Goal: Task Accomplishment & Management: Complete application form

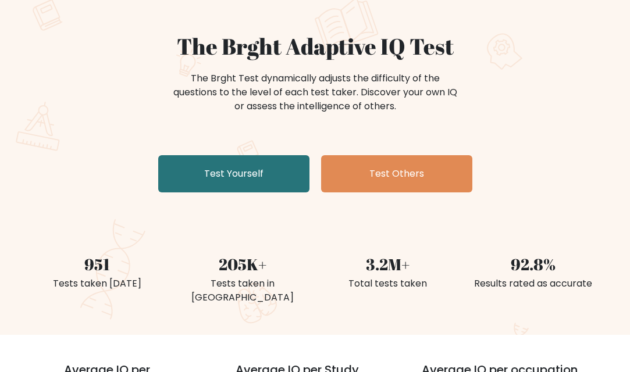
scroll to position [58, 0]
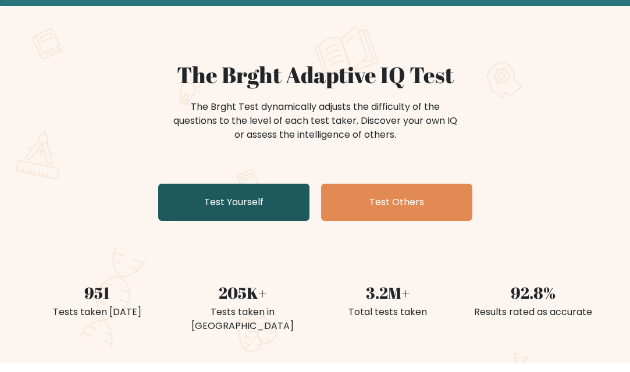
click at [283, 201] on link "Test Yourself" at bounding box center [233, 202] width 151 height 37
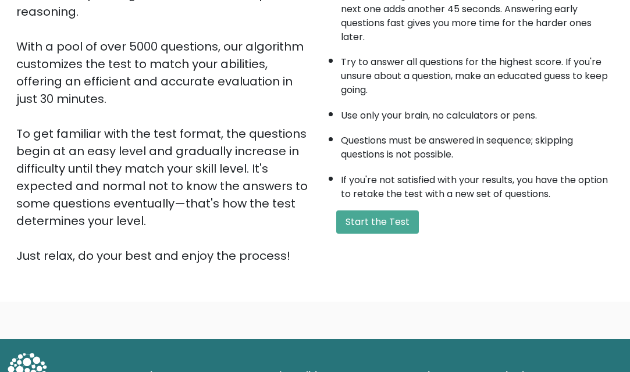
scroll to position [116, 0]
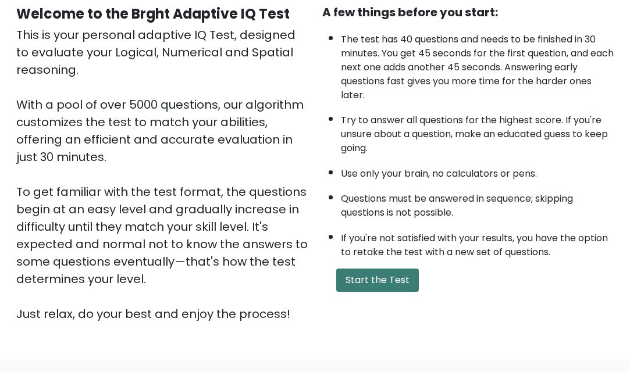
click at [378, 272] on button "Start the Test" at bounding box center [377, 280] width 83 height 23
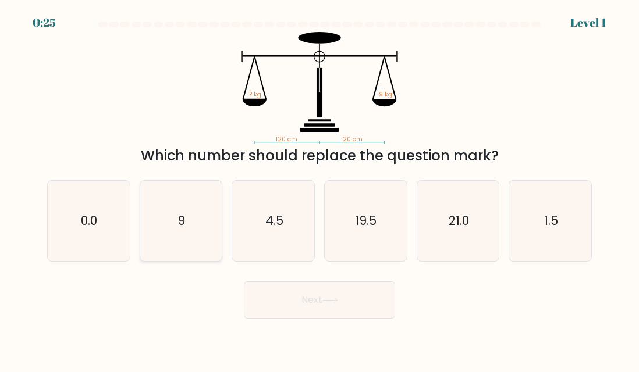
click at [176, 219] on icon "9" at bounding box center [181, 221] width 80 height 80
click at [320, 189] on input "b. 9" at bounding box center [320, 187] width 1 height 3
radio input "true"
click at [375, 298] on button "Next" at bounding box center [319, 300] width 151 height 37
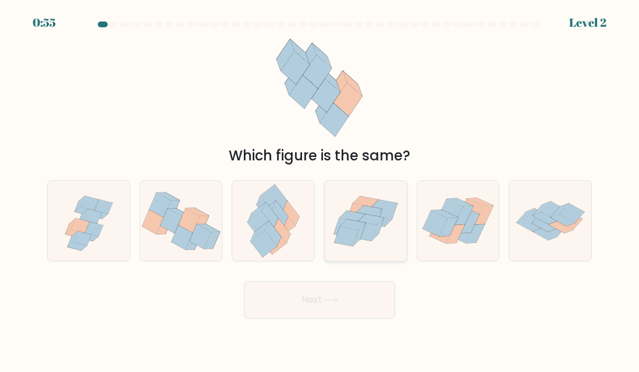
click at [366, 233] on icon at bounding box center [365, 231] width 24 height 19
click at [320, 189] on input "d." at bounding box center [320, 187] width 1 height 3
radio input "true"
click at [322, 307] on button "Next" at bounding box center [319, 300] width 151 height 37
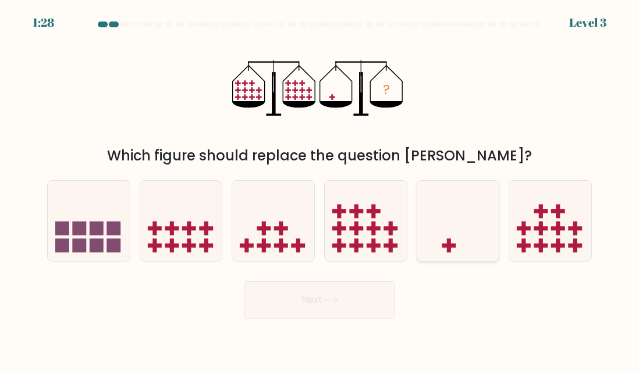
click at [462, 217] on icon at bounding box center [458, 221] width 82 height 68
click at [320, 189] on input "e." at bounding box center [320, 187] width 1 height 3
radio input "true"
click at [346, 306] on button "Next" at bounding box center [319, 300] width 151 height 37
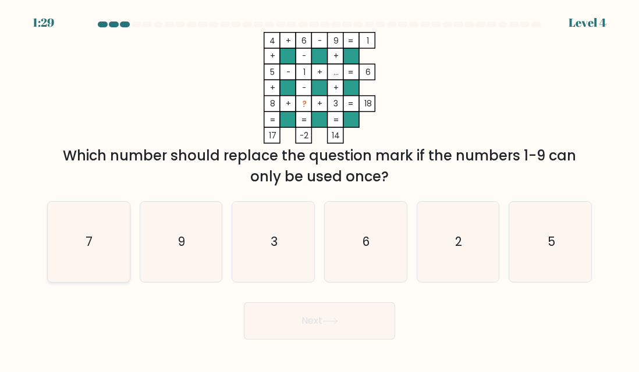
click at [94, 233] on icon "7" at bounding box center [88, 242] width 80 height 80
click at [320, 189] on input "a. 7" at bounding box center [320, 187] width 1 height 3
radio input "true"
click at [308, 315] on button "Next" at bounding box center [319, 321] width 151 height 37
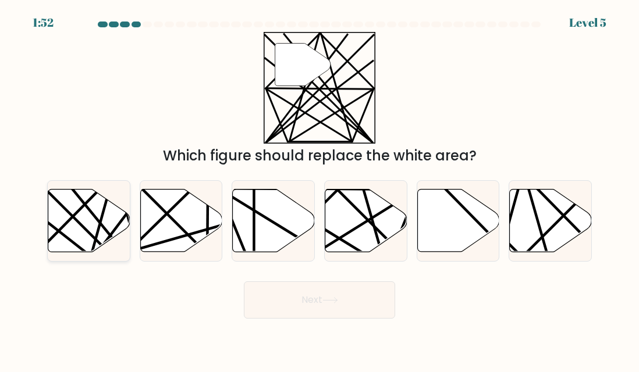
click at [78, 223] on line at bounding box center [112, 256] width 161 height 161
click at [320, 189] on input "a." at bounding box center [320, 187] width 1 height 3
radio input "true"
click at [277, 300] on button "Next" at bounding box center [319, 300] width 151 height 37
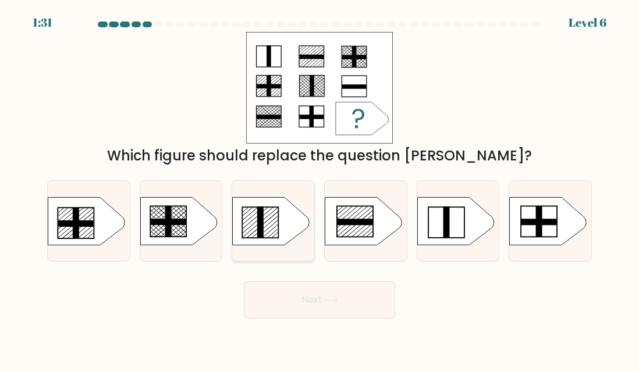
click at [253, 220] on line at bounding box center [255, 218] width 26 height 22
click at [320, 189] on input "c." at bounding box center [320, 187] width 1 height 3
radio input "true"
click at [371, 308] on button "Next" at bounding box center [319, 300] width 151 height 37
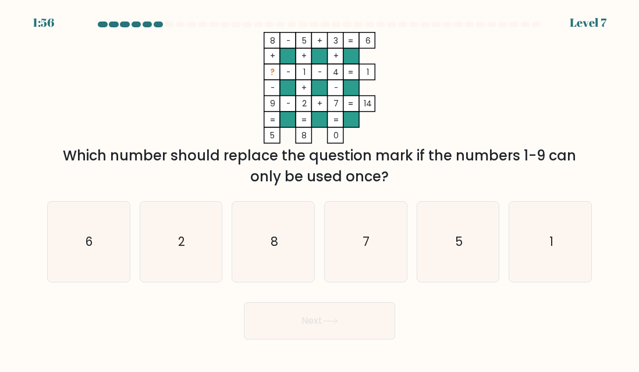
click at [471, 109] on icon "8 - 5 + 3 6 + + + ? - 1 - 4 1 - + - 9 - 2 + 7 = 14 = = = = 5 8 0 =" at bounding box center [319, 88] width 349 height 112
click at [456, 70] on icon "8 - 5 + 3 6 + + + ? - 1 - 4 1 - + - 9 - 2 + 7 = 14 = = = = 5 8 0 =" at bounding box center [319, 88] width 349 height 112
click at [105, 221] on icon "6" at bounding box center [88, 242] width 80 height 80
click at [320, 189] on input "a. 6" at bounding box center [320, 187] width 1 height 3
radio input "true"
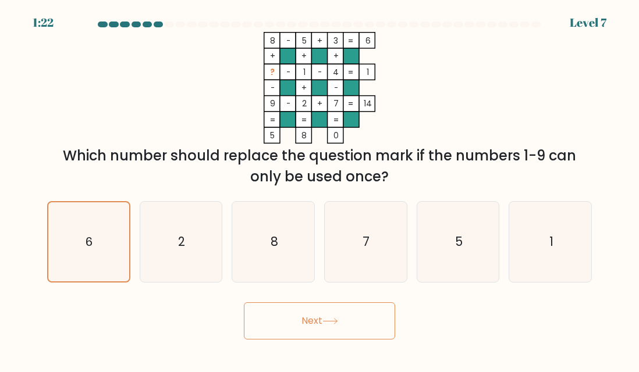
click at [337, 322] on icon at bounding box center [330, 321] width 14 height 5
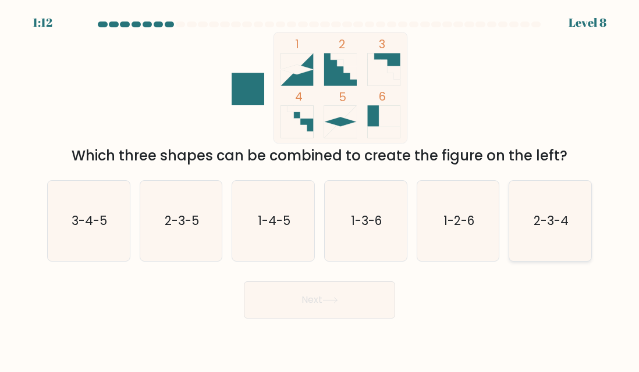
click at [551, 238] on icon "2-3-4" at bounding box center [550, 221] width 80 height 80
click at [320, 189] on input "f. 2-3-4" at bounding box center [320, 187] width 1 height 3
radio input "true"
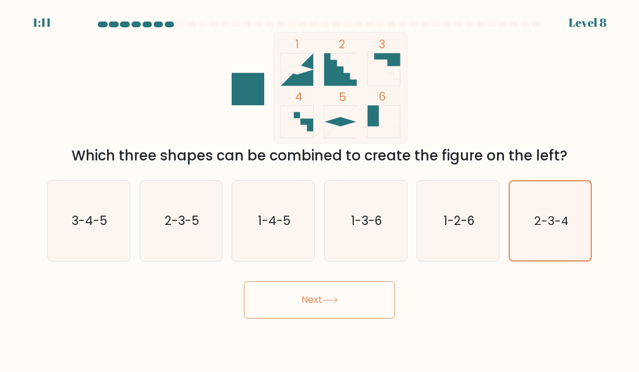
click at [342, 292] on button "Next" at bounding box center [319, 300] width 151 height 37
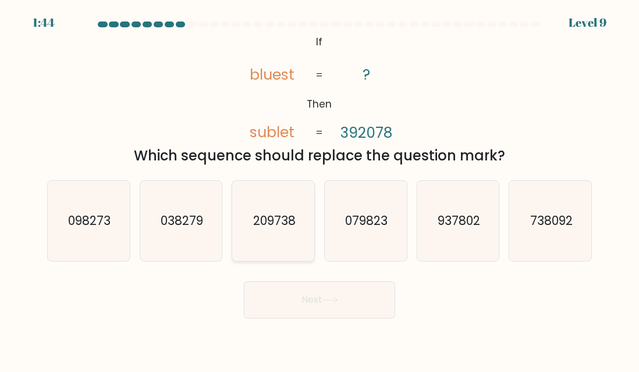
click at [300, 219] on icon "209738" at bounding box center [273, 221] width 80 height 80
click at [320, 189] on input "c. 209738" at bounding box center [320, 187] width 1 height 3
radio input "true"
click at [356, 296] on button "Next" at bounding box center [319, 300] width 151 height 37
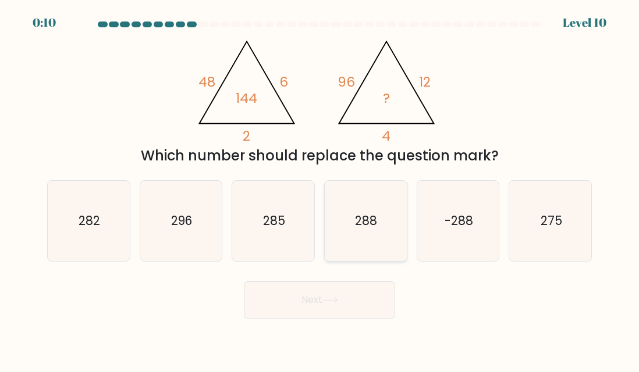
click at [381, 226] on icon "288" at bounding box center [365, 221] width 80 height 80
click at [320, 189] on input "d. 288" at bounding box center [320, 187] width 1 height 3
radio input "true"
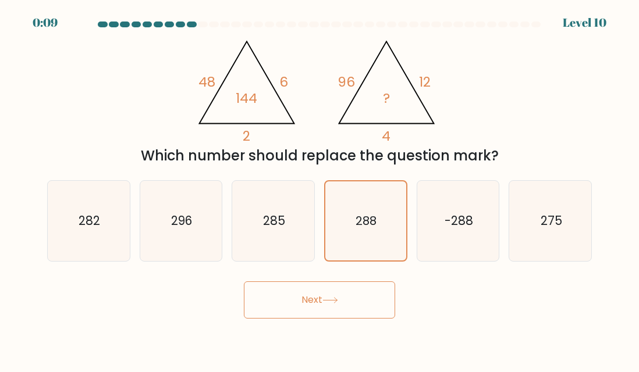
click at [361, 300] on button "Next" at bounding box center [319, 300] width 151 height 37
click at [361, 299] on button "Next" at bounding box center [319, 300] width 151 height 37
click at [361, 304] on button "Next" at bounding box center [319, 300] width 151 height 37
click at [353, 229] on icon "288" at bounding box center [365, 221] width 79 height 79
click at [320, 189] on input "d. 288" at bounding box center [320, 187] width 1 height 3
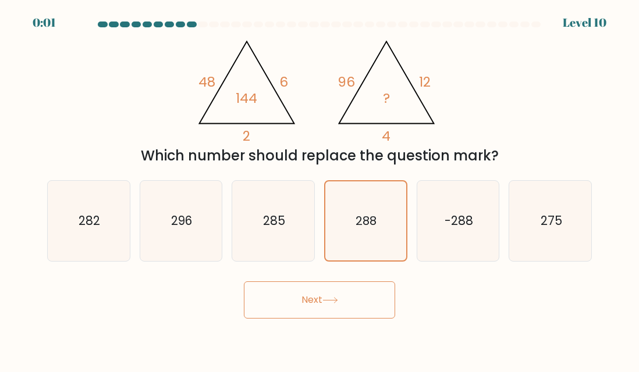
click at [333, 303] on icon at bounding box center [330, 300] width 16 height 6
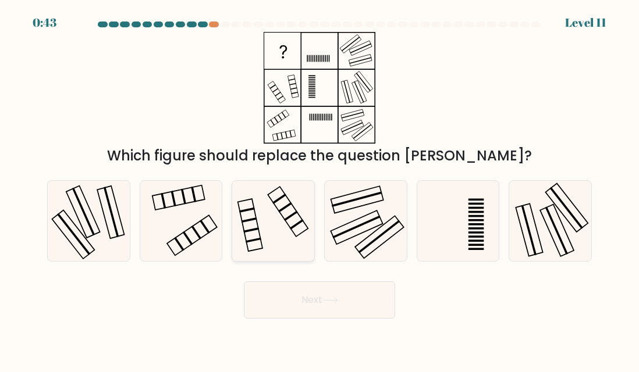
click at [278, 214] on icon at bounding box center [273, 221] width 80 height 80
click at [320, 189] on input "c." at bounding box center [320, 187] width 1 height 3
radio input "true"
click at [189, 214] on icon at bounding box center [181, 221] width 80 height 80
click at [320, 189] on input "b." at bounding box center [320, 187] width 1 height 3
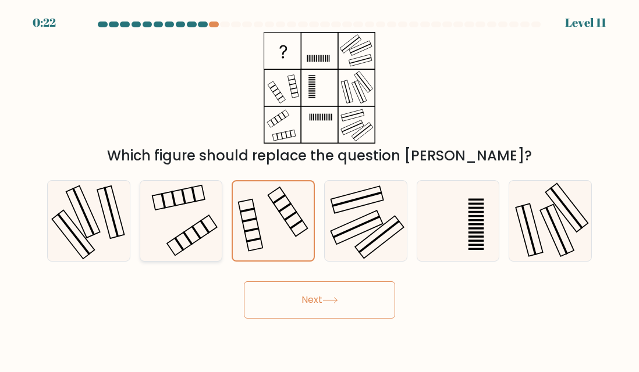
radio input "true"
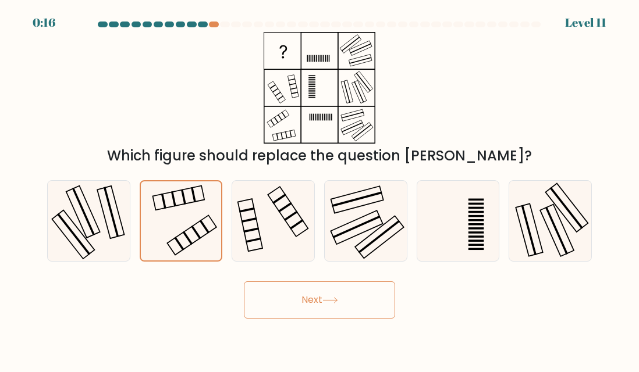
click at [342, 306] on button "Next" at bounding box center [319, 300] width 151 height 37
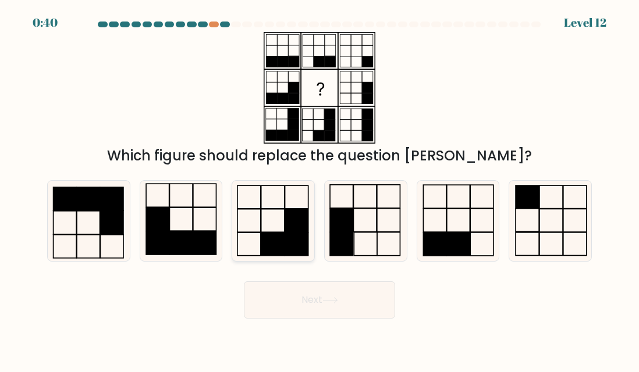
click at [255, 212] on icon at bounding box center [273, 221] width 80 height 80
click at [320, 189] on input "c." at bounding box center [320, 187] width 1 height 3
radio input "true"
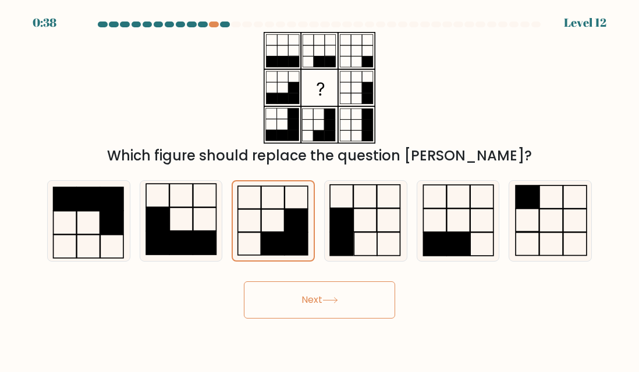
click at [342, 293] on button "Next" at bounding box center [319, 300] width 151 height 37
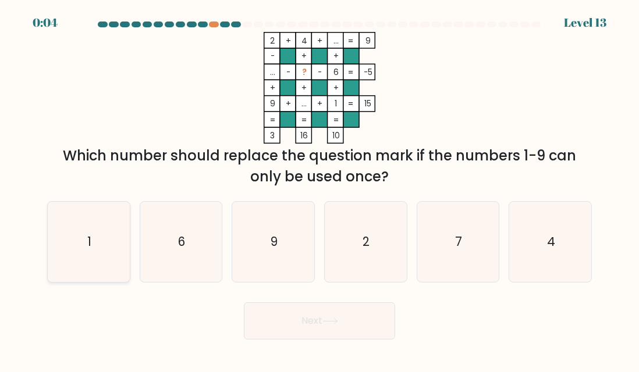
click at [114, 239] on icon "1" at bounding box center [88, 242] width 80 height 80
click at [320, 189] on input "a. 1" at bounding box center [320, 187] width 1 height 3
radio input "true"
click at [357, 313] on button "Next" at bounding box center [319, 321] width 151 height 37
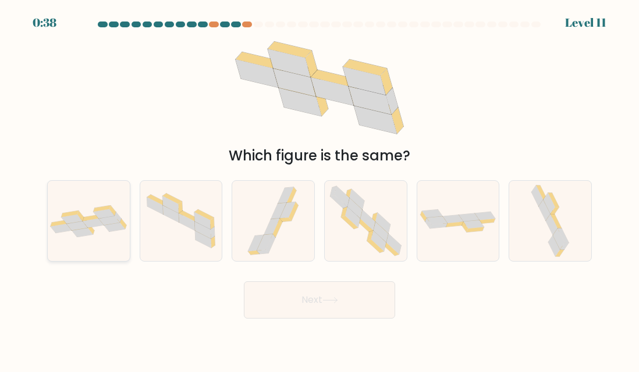
click at [101, 232] on icon at bounding box center [89, 221] width 82 height 32
click at [320, 189] on input "a." at bounding box center [320, 187] width 1 height 3
radio input "true"
click at [307, 298] on button "Next" at bounding box center [319, 300] width 151 height 37
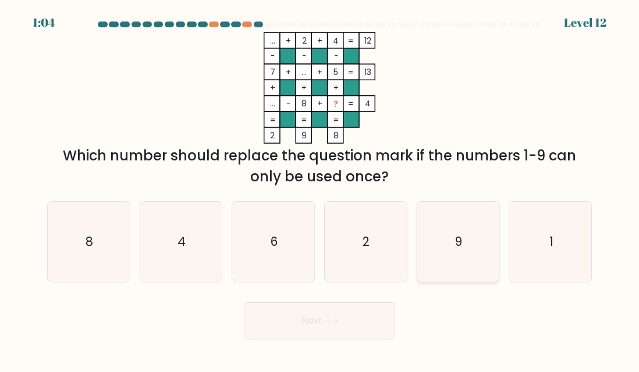
click at [458, 232] on icon "9" at bounding box center [458, 242] width 80 height 80
click at [320, 189] on input "e. 9" at bounding box center [320, 187] width 1 height 3
radio input "true"
click at [368, 315] on button "Next" at bounding box center [319, 321] width 151 height 37
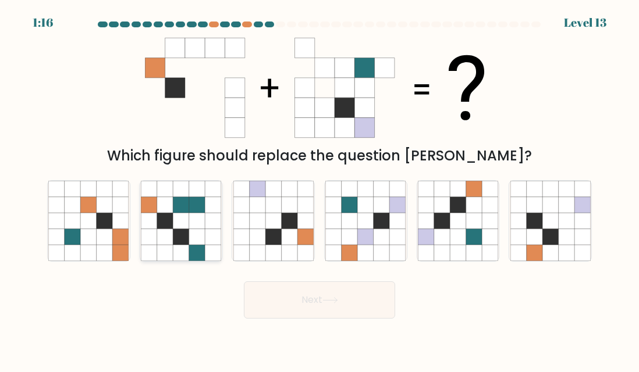
click at [196, 228] on icon at bounding box center [197, 221] width 16 height 16
click at [320, 189] on input "b." at bounding box center [320, 187] width 1 height 3
radio input "true"
click at [264, 188] on icon at bounding box center [257, 189] width 16 height 16
click at [320, 188] on input "c." at bounding box center [320, 187] width 1 height 3
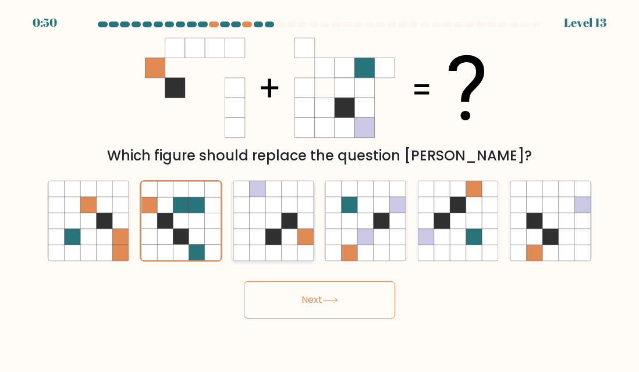
radio input "true"
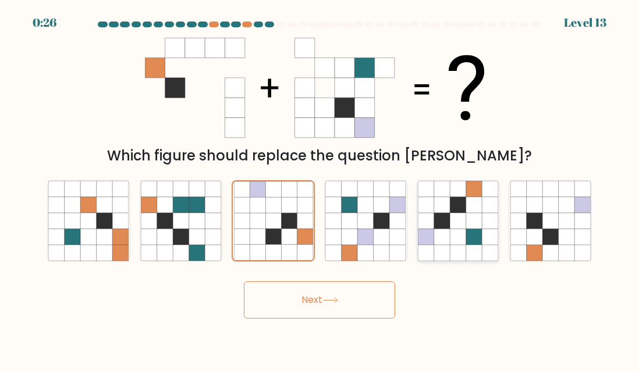
click at [448, 238] on icon at bounding box center [442, 237] width 16 height 16
click at [320, 189] on input "e." at bounding box center [320, 187] width 1 height 3
radio input "true"
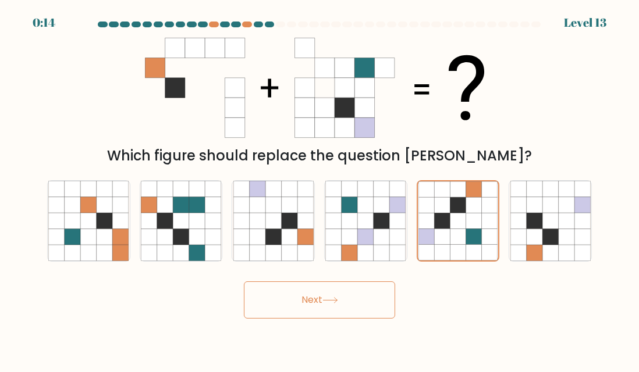
click at [379, 300] on button "Next" at bounding box center [319, 300] width 151 height 37
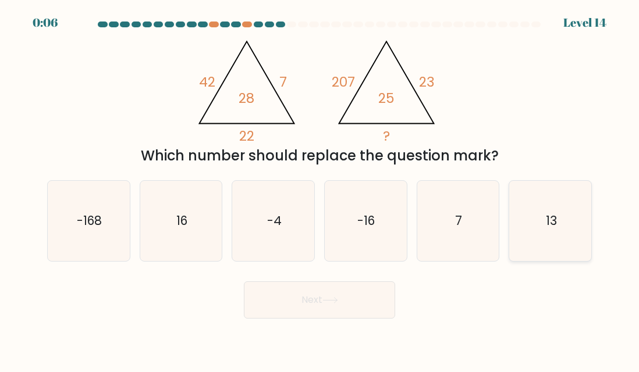
click at [536, 228] on icon "13" at bounding box center [550, 221] width 80 height 80
click at [320, 189] on input "f. 13" at bounding box center [320, 187] width 1 height 3
radio input "true"
click at [393, 292] on button "Next" at bounding box center [319, 300] width 151 height 37
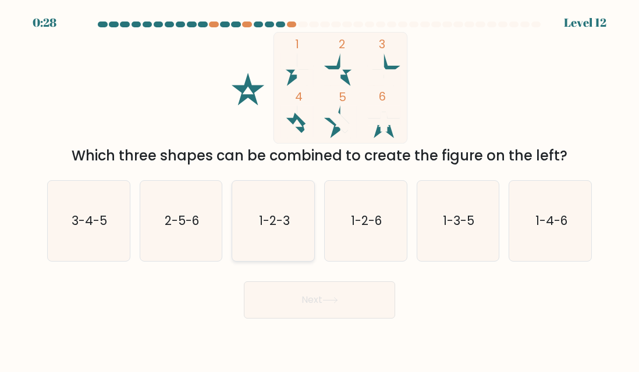
click at [290, 223] on icon "1-2-3" at bounding box center [273, 221] width 80 height 80
click at [320, 189] on input "c. 1-2-3" at bounding box center [320, 187] width 1 height 3
radio input "true"
click at [335, 297] on icon at bounding box center [330, 300] width 16 height 6
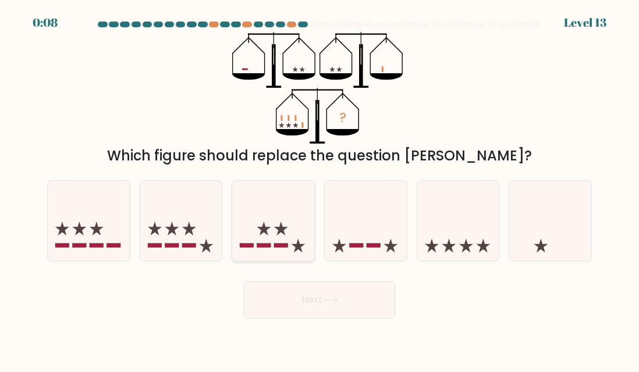
click at [273, 243] on icon at bounding box center [273, 221] width 82 height 68
click at [320, 189] on input "c." at bounding box center [320, 187] width 1 height 3
radio input "true"
click at [359, 303] on button "Next" at bounding box center [319, 300] width 151 height 37
